Goal: Find specific page/section: Find specific page/section

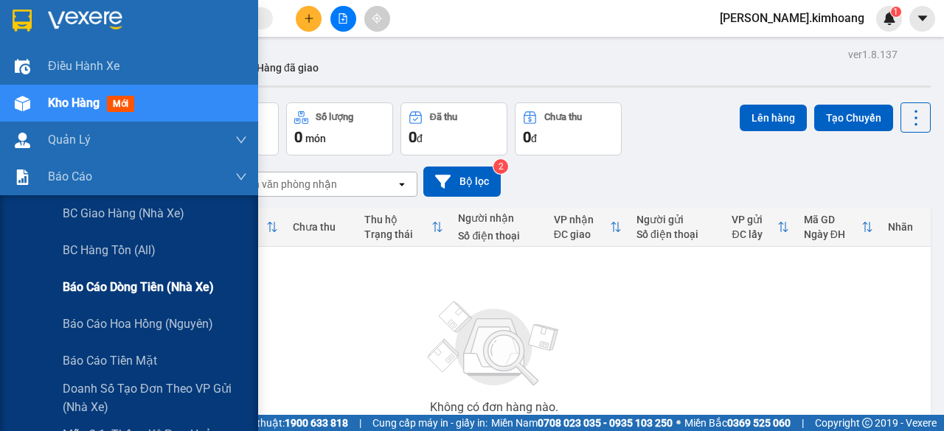
click at [165, 285] on span "Báo cáo dòng tiền (nhà xe)" at bounding box center [138, 287] width 151 height 18
